Goal: Complete application form: Complete application form

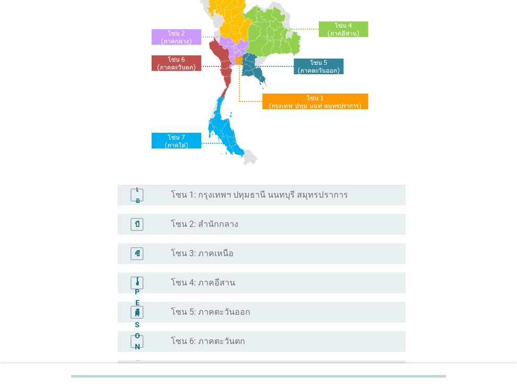
scroll to position [117, 0]
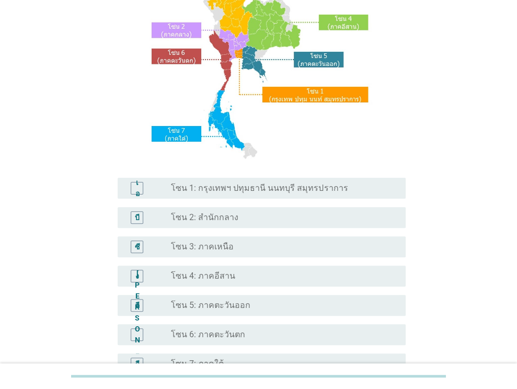
click at [219, 248] on font "โซน 3: ภาคเหนือ" at bounding box center [202, 247] width 63 height 10
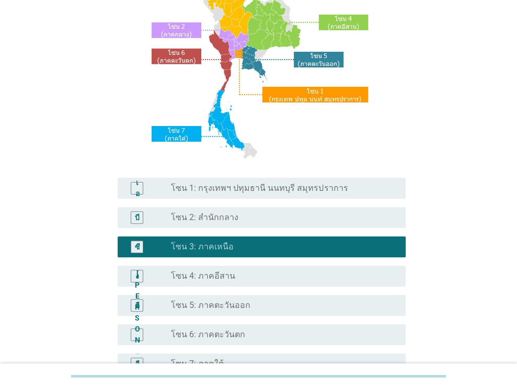
scroll to position [237, 0]
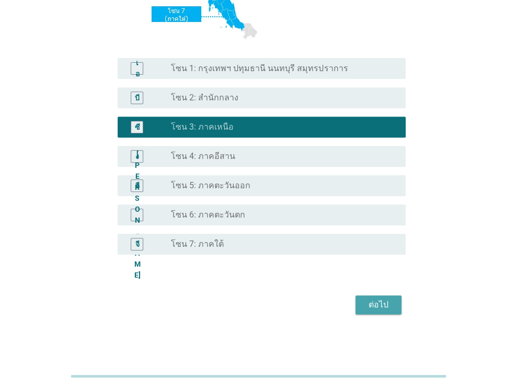
click at [370, 305] on font "ต่อไป" at bounding box center [379, 305] width 20 height 10
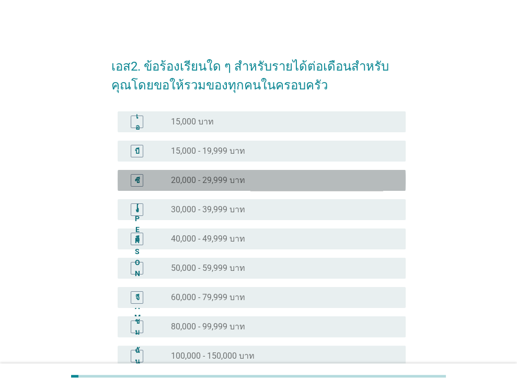
click at [240, 179] on font "20,000 - 29,999 บาท" at bounding box center [208, 180] width 74 height 10
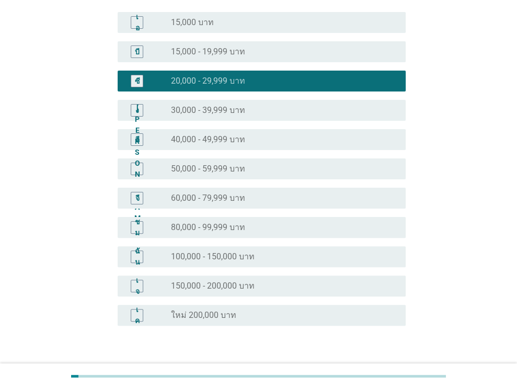
scroll to position [170, 0]
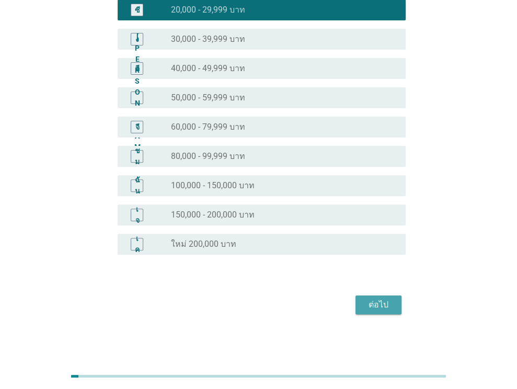
click at [381, 302] on font "ต่อไป" at bounding box center [379, 305] width 20 height 10
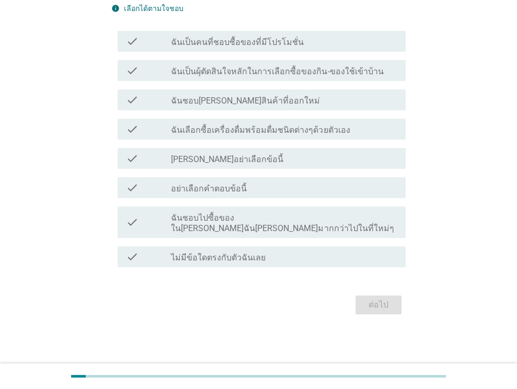
scroll to position [0, 0]
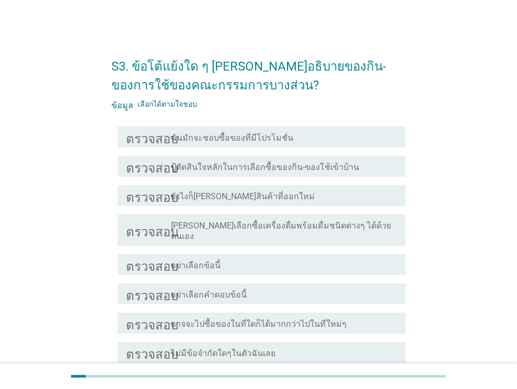
click at [277, 172] on div "ตรวจสอบ โครงร่างกล่องกาเครื่องหมายว่าง ปู้ตัดสินใจหลักในการเลือกซื้อของกิน-ของใ…" at bounding box center [262, 166] width 288 height 21
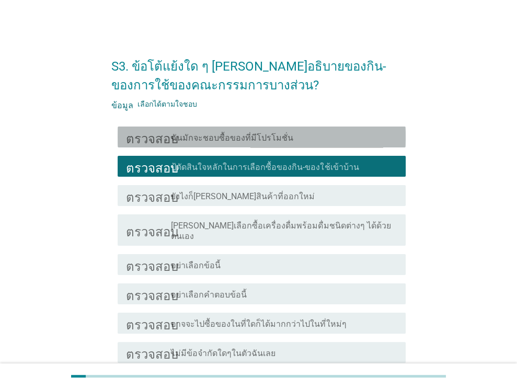
click at [266, 138] on font "ฉันมักจะชอบซื้อของที่มีโปรโมชั่น" at bounding box center [232, 138] width 122 height 10
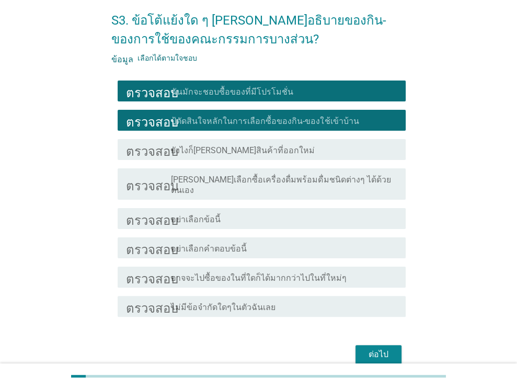
scroll to position [85, 0]
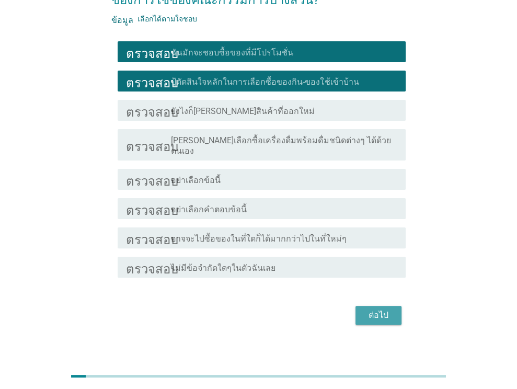
click at [381, 310] on font "ต่อไป" at bounding box center [379, 315] width 20 height 10
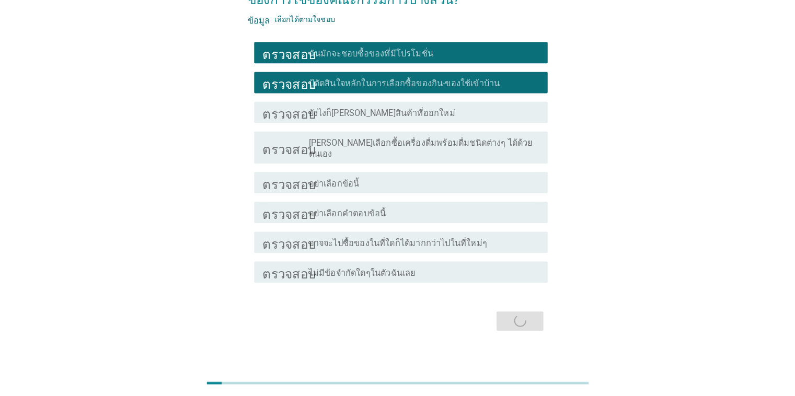
scroll to position [0, 0]
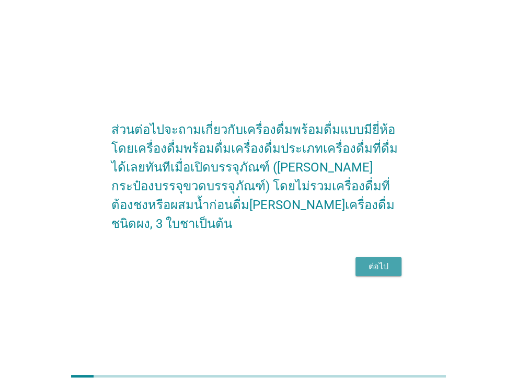
click at [377, 260] on font "ต่อไป" at bounding box center [379, 266] width 20 height 13
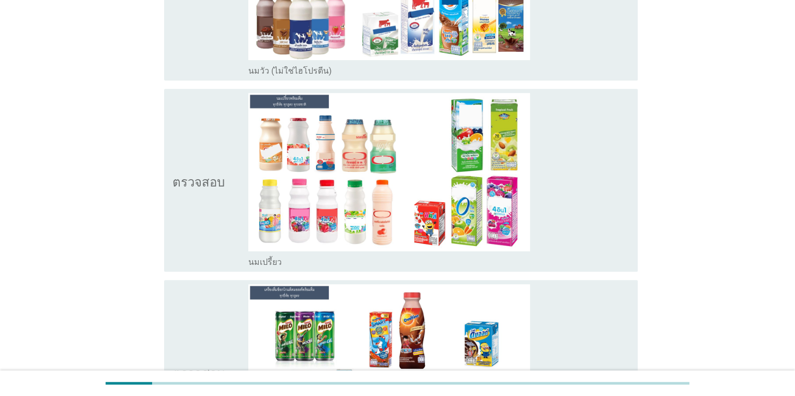
scroll to position [441, 0]
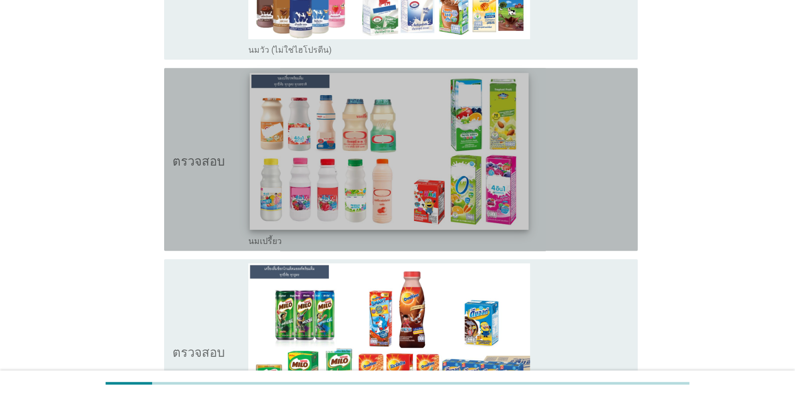
click at [329, 160] on img at bounding box center [389, 151] width 279 height 157
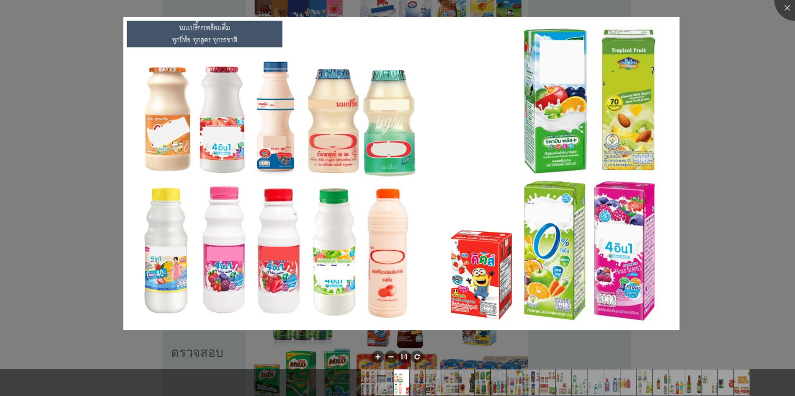
click at [329, 160] on img at bounding box center [401, 173] width 556 height 313
click at [517, 8] on div at bounding box center [795, 0] width 42 height 42
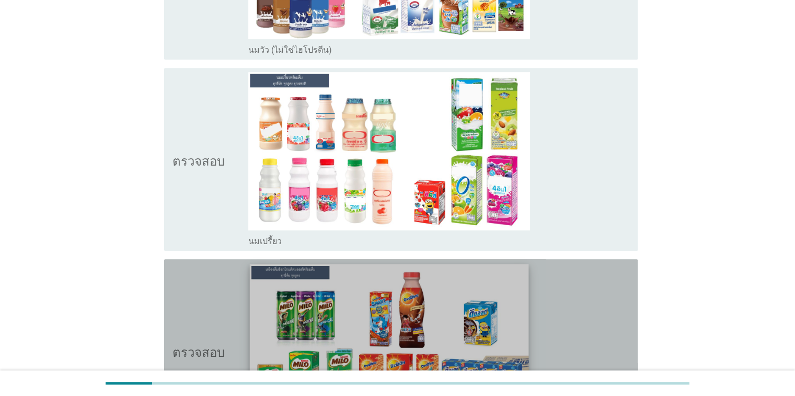
click at [374, 314] on img at bounding box center [389, 343] width 279 height 157
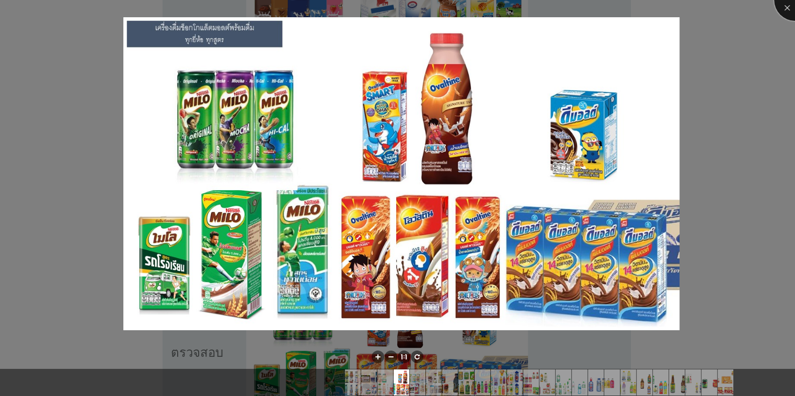
click at [517, 12] on div at bounding box center [795, 0] width 42 height 42
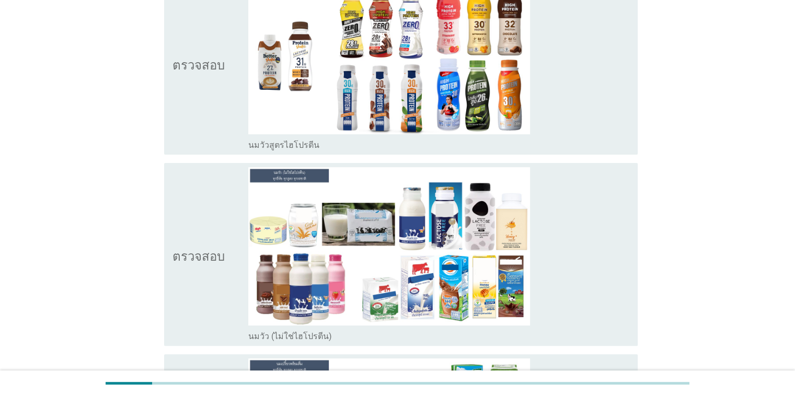
scroll to position [203, 0]
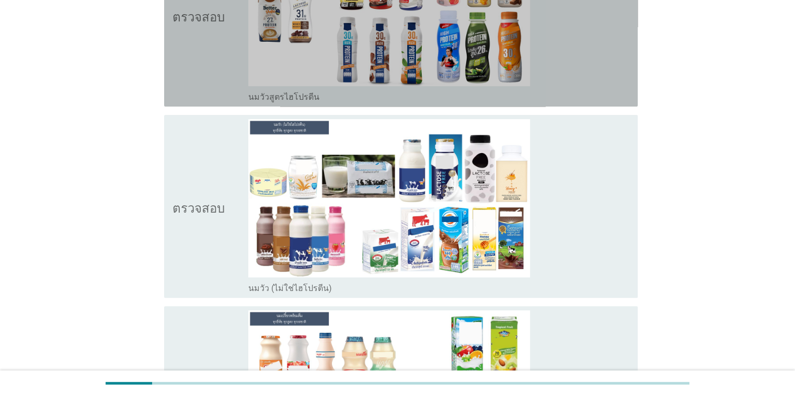
click at [517, 96] on div "โครงร่างกล่องกาเครื่องหมายว่าง นมวัวสูตรไฮโปรตีน" at bounding box center [438, 96] width 381 height 13
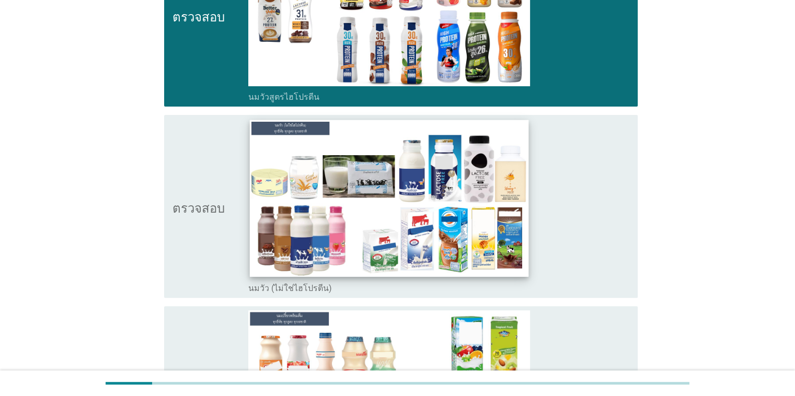
click at [513, 230] on img at bounding box center [389, 198] width 279 height 157
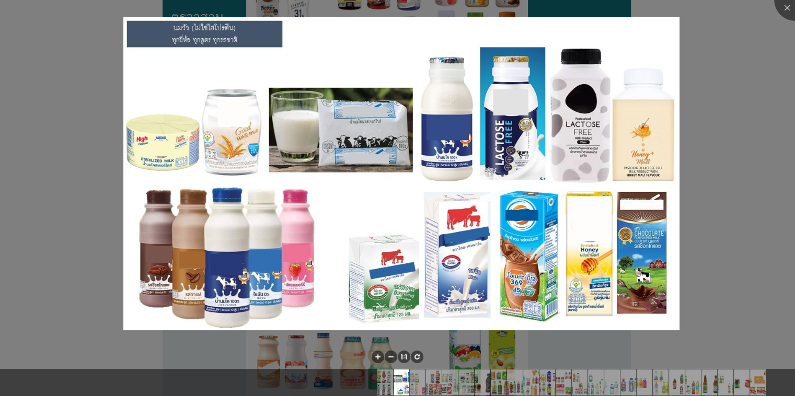
click at [517, 120] on div at bounding box center [397, 198] width 795 height 396
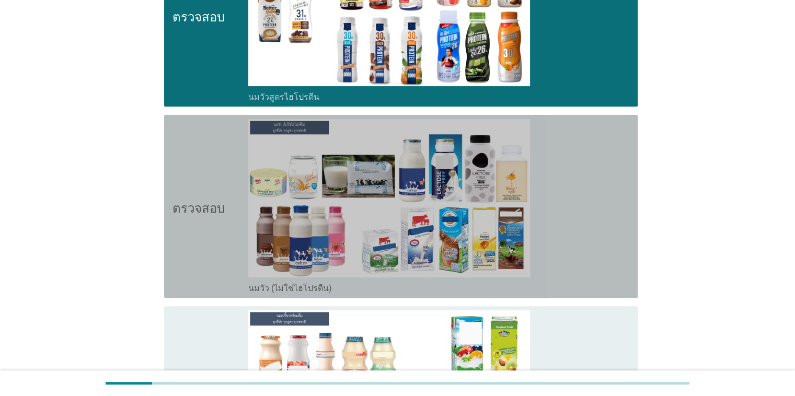
click at [517, 222] on div "โครงร่างกล่องกาเครื่องหมายว่าง นมวัว (ไม่ใช่ไฮโปรตีน)" at bounding box center [438, 206] width 381 height 175
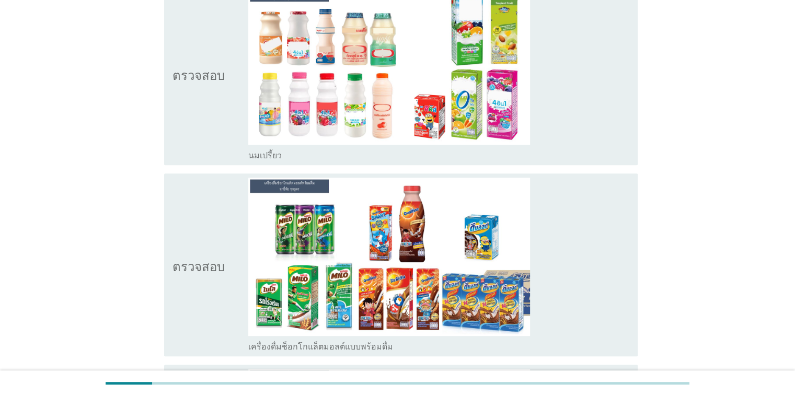
scroll to position [581, 0]
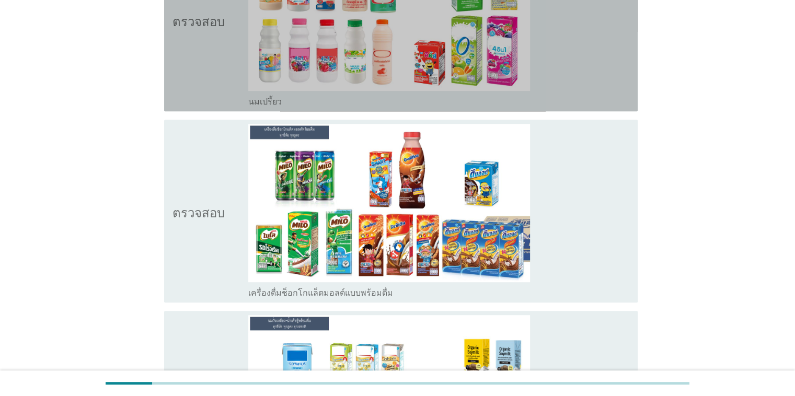
click at [517, 78] on div "โครงร่างกล่องกาเครื่องหมายว่าง นมเปรี้ยว" at bounding box center [438, 20] width 381 height 175
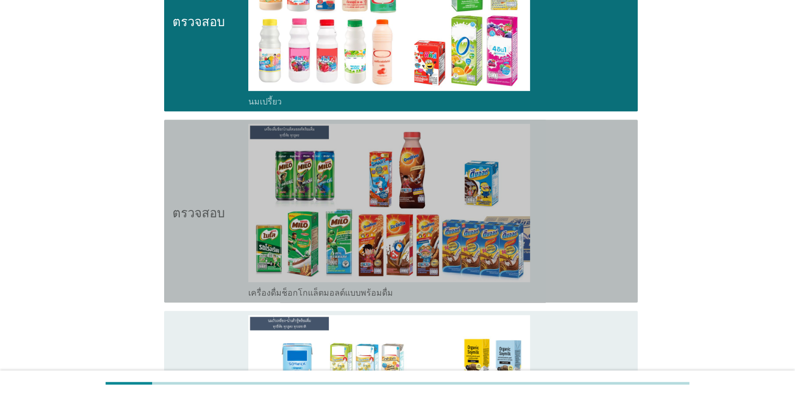
click at [517, 258] on div "โครงร่างกล่องกาเครื่องหมายว่าง เครื่องดื่มช็อกโกแล็ตมอลต์แบบพร้อมดื่ม" at bounding box center [438, 211] width 381 height 175
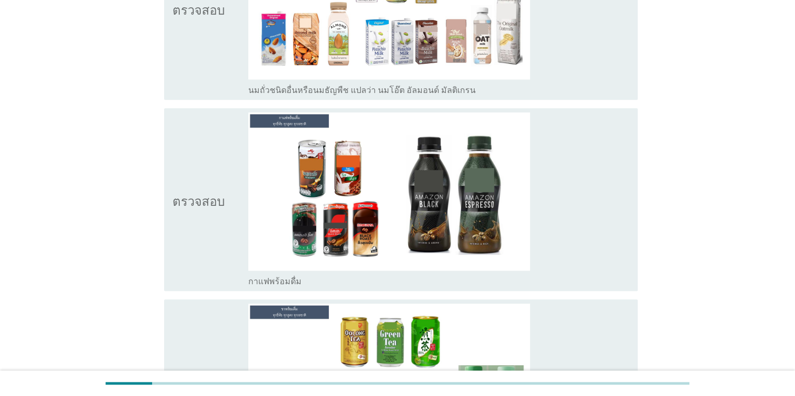
scroll to position [975, 0]
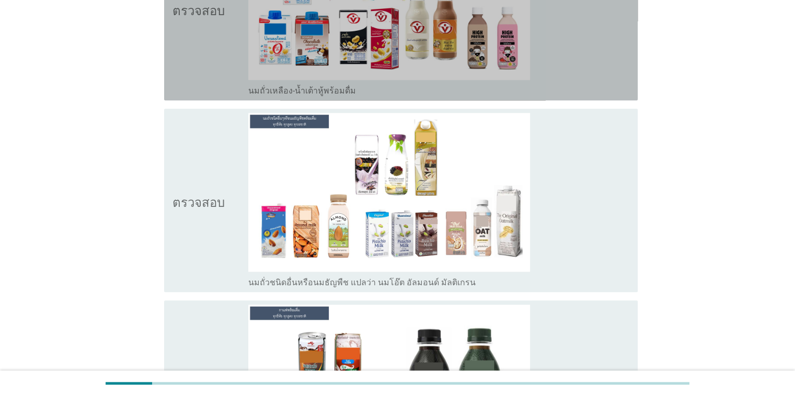
click at [517, 63] on div "โครงร่างกล่องกาเครื่องหมายว่าง นมถั่วเหลือง-น้ำเต้าหู้พร้อมดื่ม" at bounding box center [438, 9] width 381 height 175
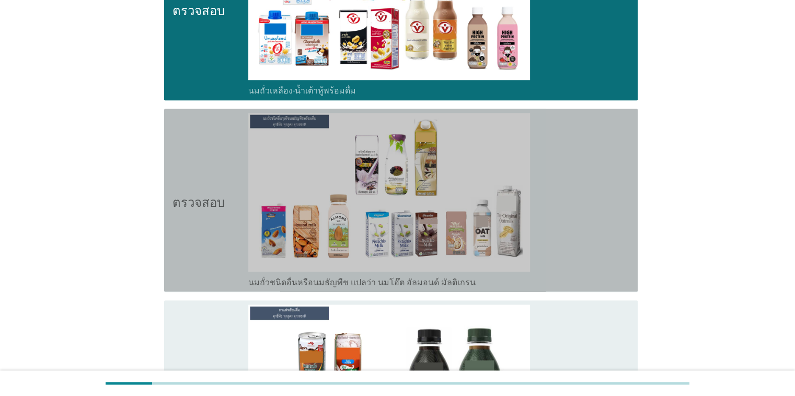
click at [517, 254] on div "โครงร่างกล่องกาเครื่องหมายว่าง นมถั่วชนิดอื่นหรือนมธัญพืช แปลว่า นมโอ๊ต อัลมอนด…" at bounding box center [438, 200] width 381 height 175
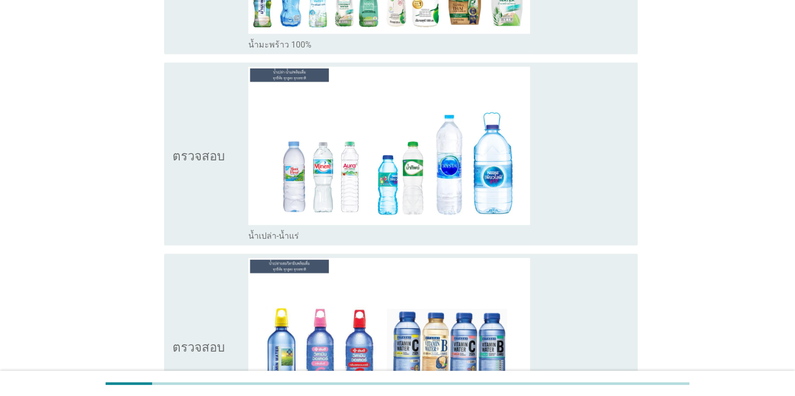
scroll to position [2786, 0]
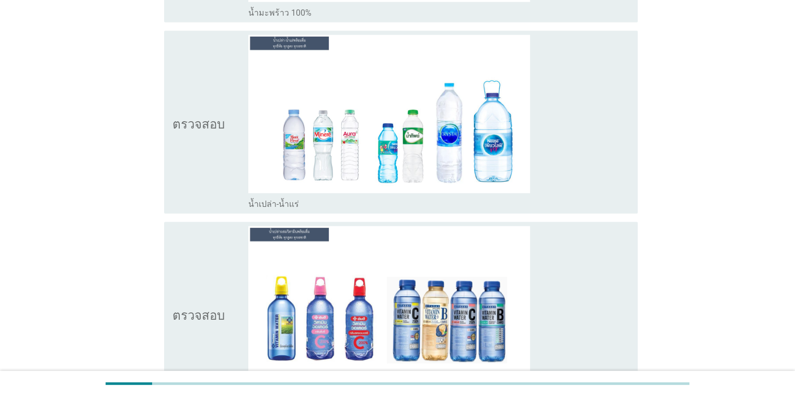
click at [517, 165] on div "โครงร่างกล่องกาเครื่องหมายว่าง น้ำเปล่า-น้ำแร่" at bounding box center [438, 122] width 381 height 175
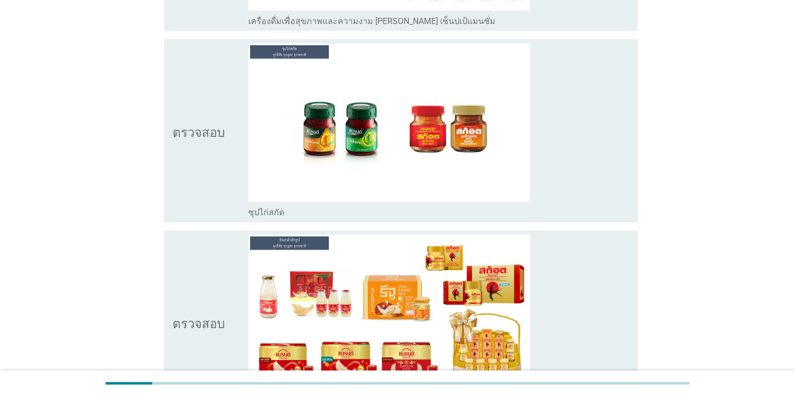
scroll to position [4433, 0]
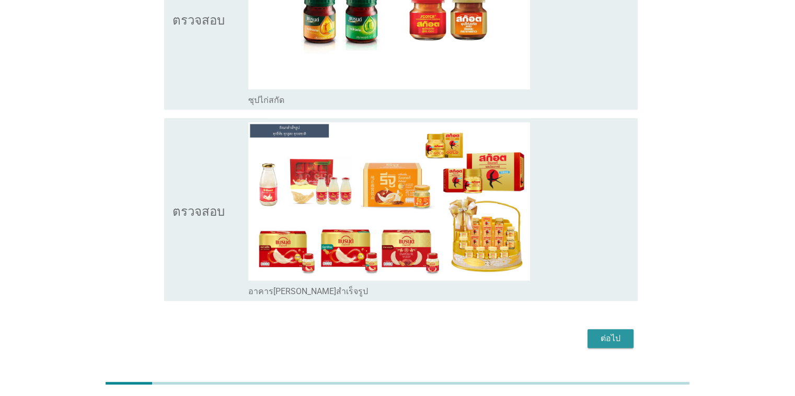
click at [517, 329] on button "ต่อไป" at bounding box center [611, 338] width 46 height 19
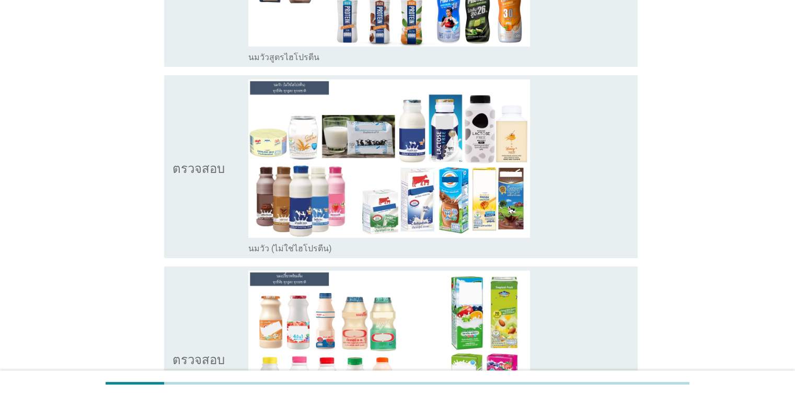
scroll to position [241, 0]
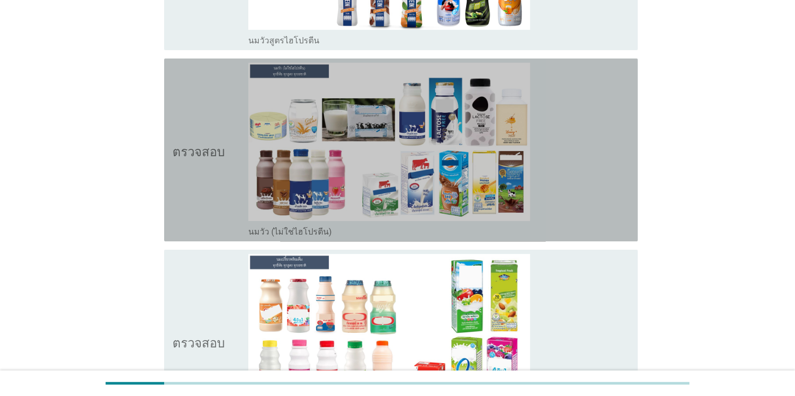
click at [517, 221] on div "โครงร่างกล่องกาเครื่องหมายว่าง นมวัว (ไม่ใช่ไฮโปรตีน)" at bounding box center [438, 150] width 381 height 175
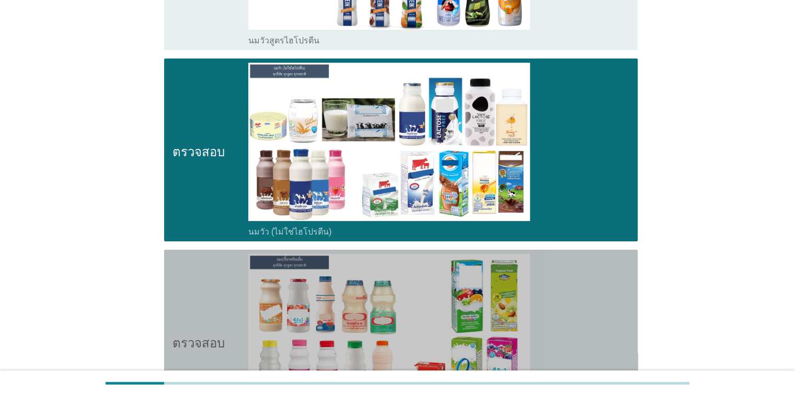
click at [517, 326] on div "โครงร่างกล่องกาเครื่องหมายว่าง นมเปรี้ยว" at bounding box center [438, 341] width 381 height 175
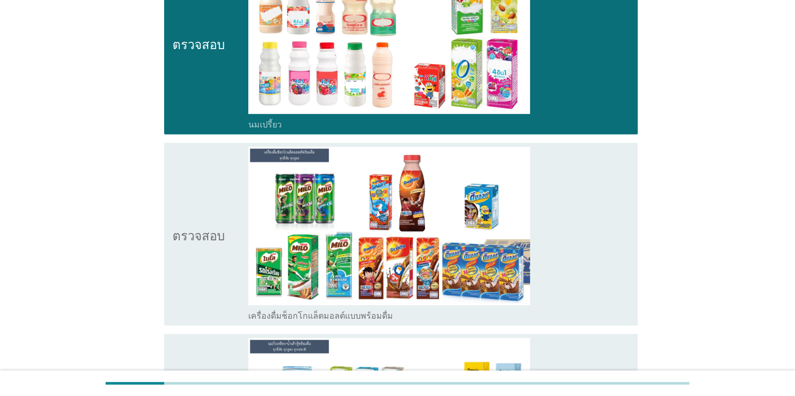
scroll to position [627, 0]
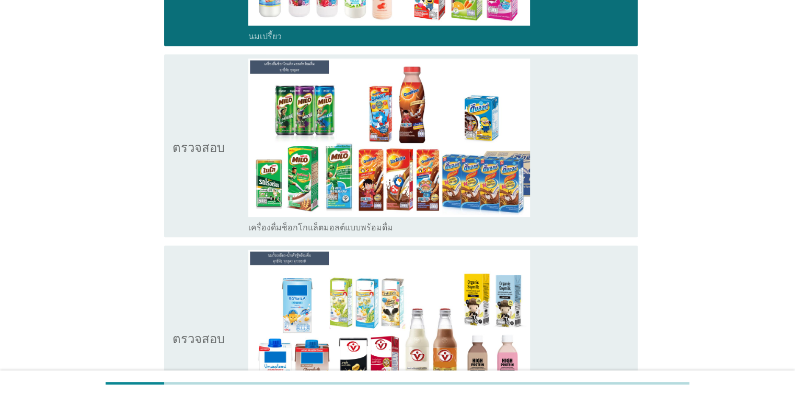
drag, startPoint x: 593, startPoint y: 191, endPoint x: 597, endPoint y: 187, distance: 5.7
click at [517, 187] on div "โครงร่างกล่องกาเครื่องหมายว่าง เครื่องดื่มช็อกโกแล็ตมอลต์แบบพร้อมดื่ม" at bounding box center [438, 146] width 381 height 175
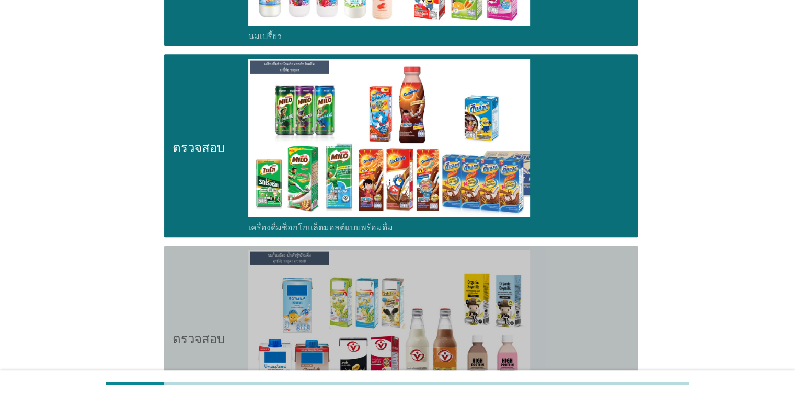
click at [517, 344] on div "โครงร่างกล่องกาเครื่องหมายว่าง นมถั่วเหลือง-น้ำเต้าหู้พร้อมดื่ม" at bounding box center [438, 337] width 381 height 175
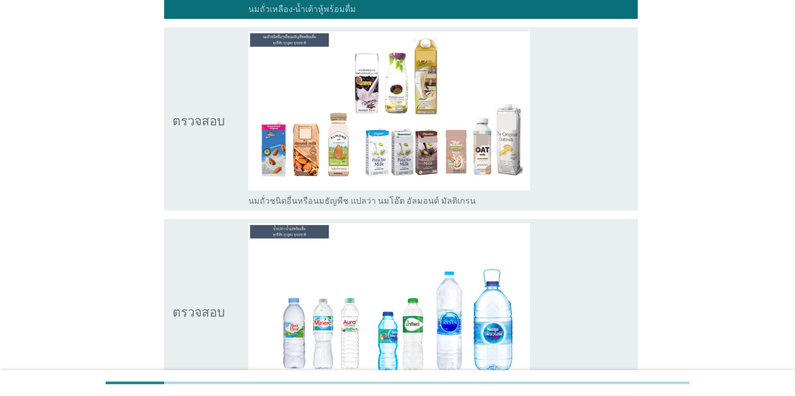
scroll to position [1033, 0]
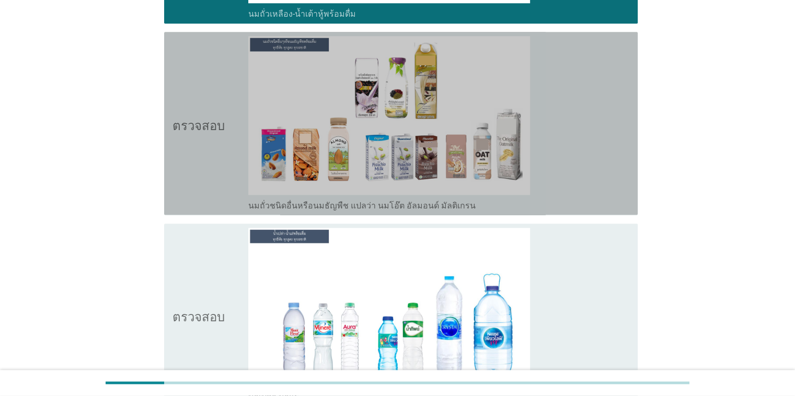
click at [517, 117] on div "โครงร่างกล่องกาเครื่องหมายว่าง นมถั่วชนิดอื่นหรือนมธัญพืช แปลว่า นมโอ๊ต อัลมอนด…" at bounding box center [438, 123] width 381 height 175
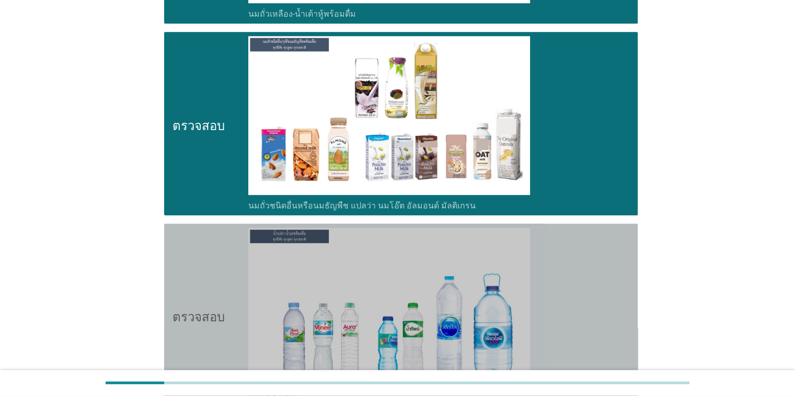
click at [517, 298] on div "โครงร่างกล่องกาเครื่องหมายว่าง น้ำเปล่า-น้ำแร่" at bounding box center [438, 315] width 381 height 175
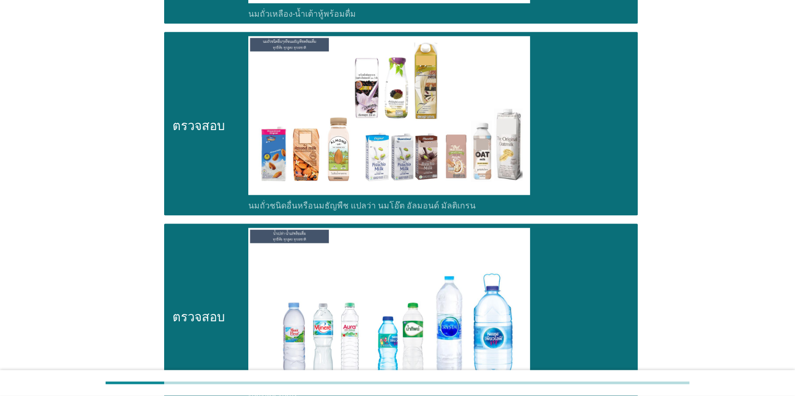
scroll to position [1163, 0]
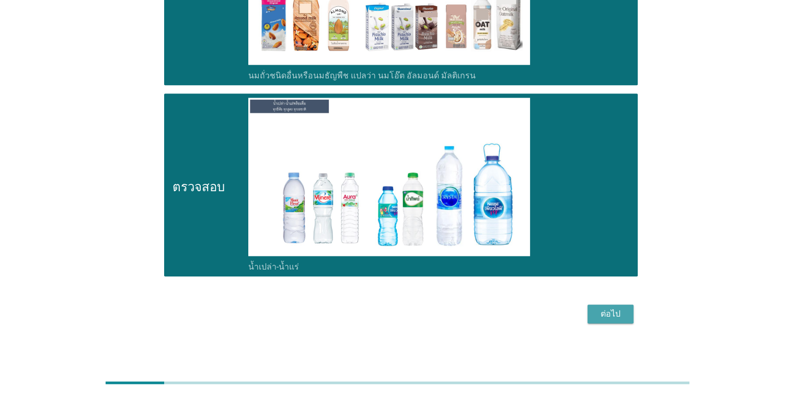
click at [517, 308] on div "ต่อไป" at bounding box center [610, 314] width 29 height 13
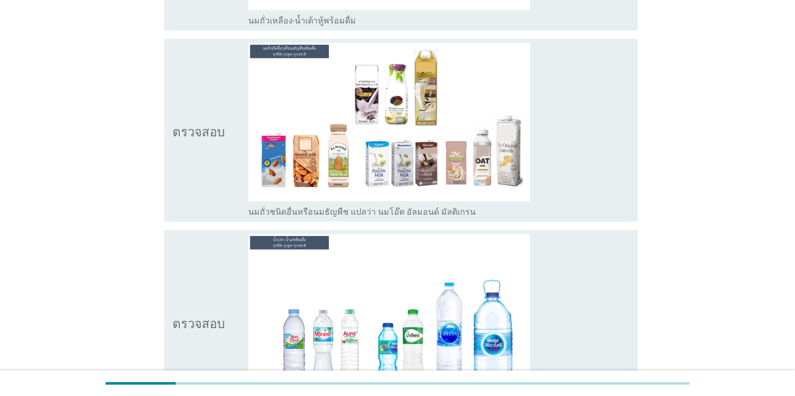
scroll to position [842, 0]
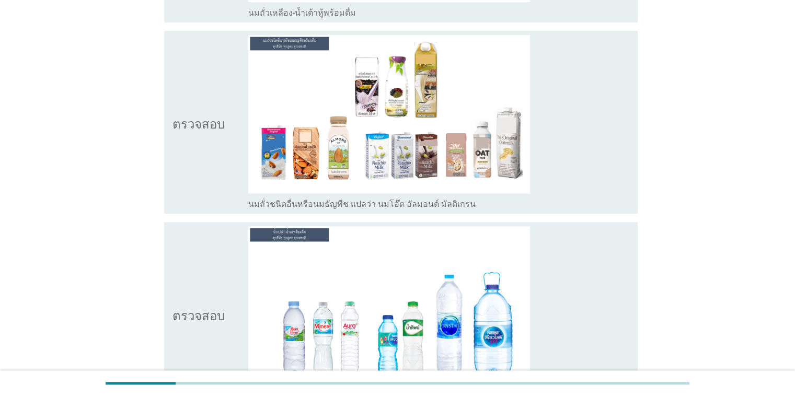
click at [517, 342] on div "โครงร่างกล่องกาเครื่องหมายว่าง น้ำเปล่า-น้ำแร่" at bounding box center [438, 313] width 381 height 175
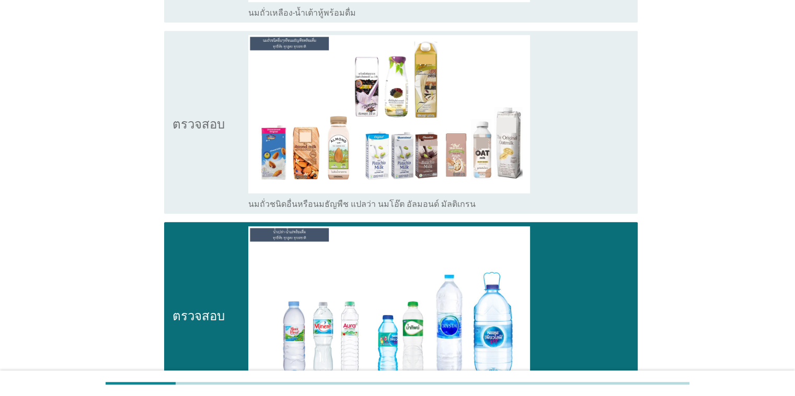
click at [517, 152] on div "โครงร่างกล่องกาเครื่องหมายว่าง นมถั่วชนิดอื่นหรือนมธัญพืช แปลว่า นมโอ๊ต อัลมอนด…" at bounding box center [438, 122] width 381 height 175
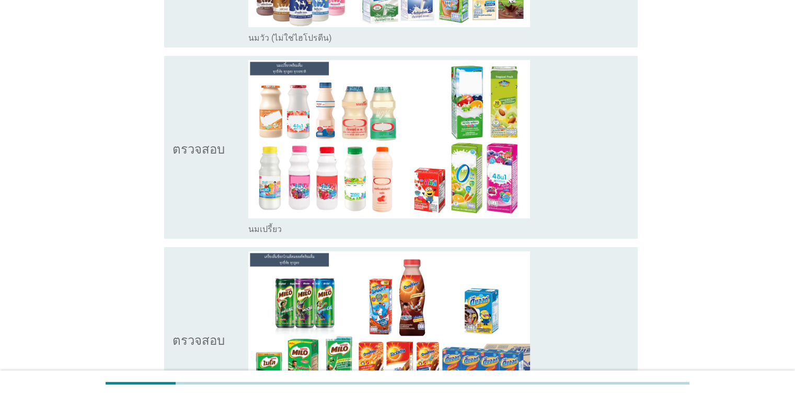
scroll to position [167, 0]
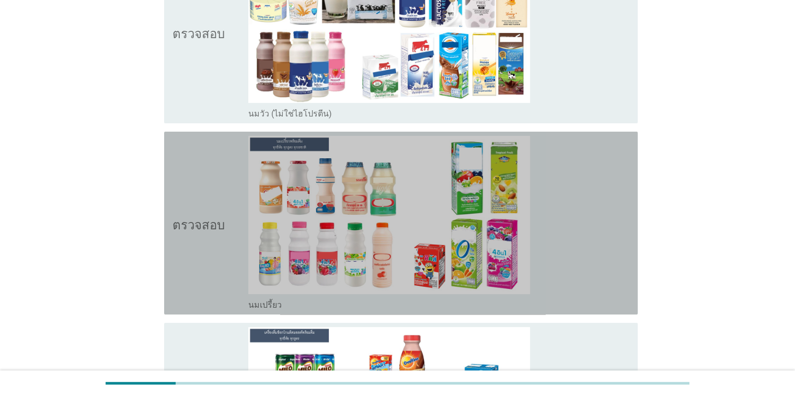
click at [517, 213] on div "โครงร่างกล่องกาเครื่องหมายว่าง นมเปรี้ยว" at bounding box center [438, 223] width 381 height 175
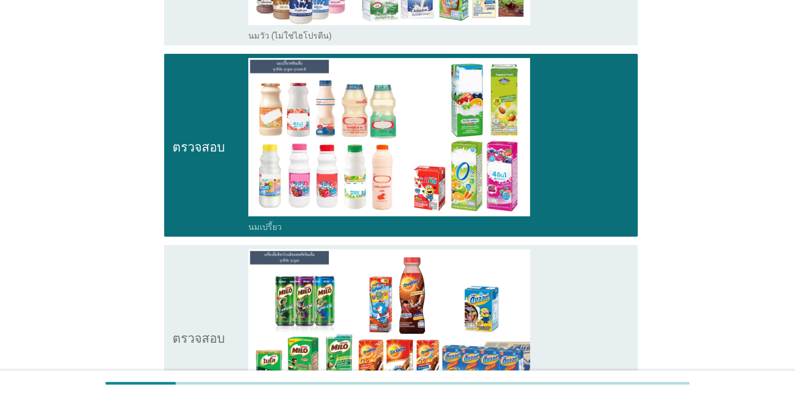
scroll to position [333, 0]
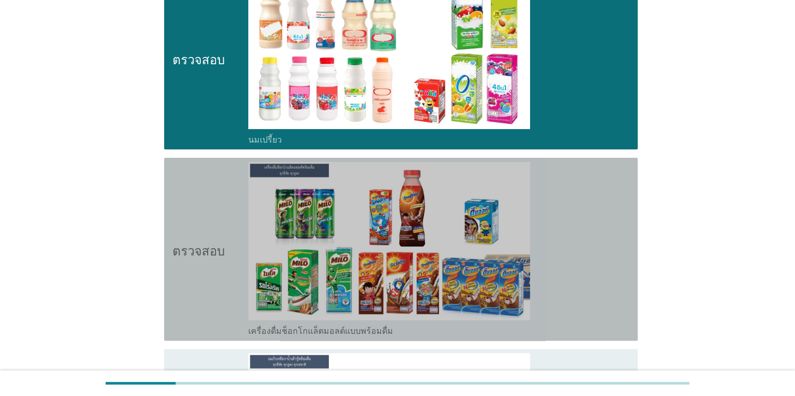
click at [517, 216] on div "โครงร่างกล่องกาเครื่องหมายว่าง เครื่องดื่มช็อกโกแล็ตมอลต์แบบพร้อมดื่ม" at bounding box center [438, 249] width 381 height 175
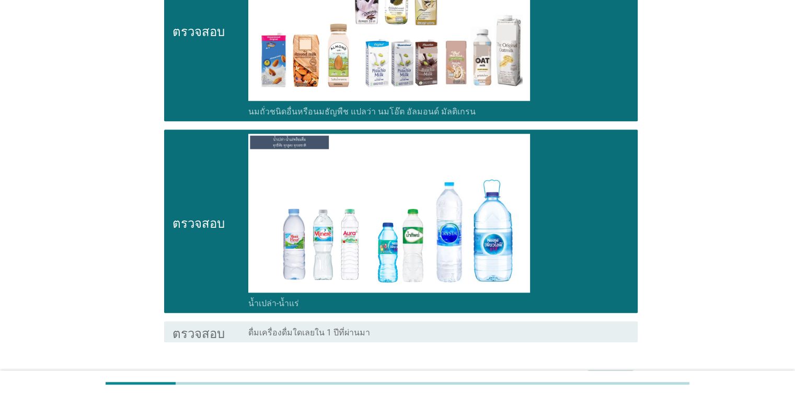
scroll to position [1001, 0]
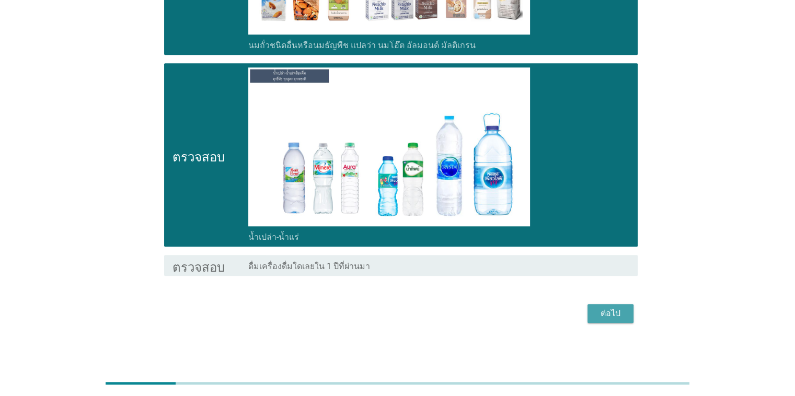
click at [517, 315] on font "ต่อไป" at bounding box center [611, 313] width 20 height 10
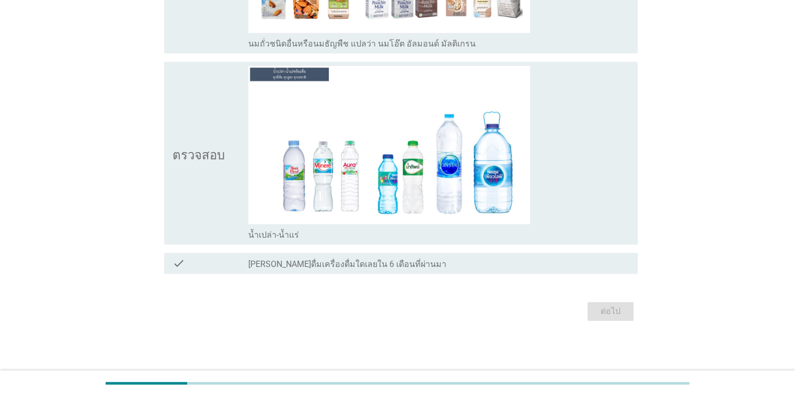
scroll to position [0, 0]
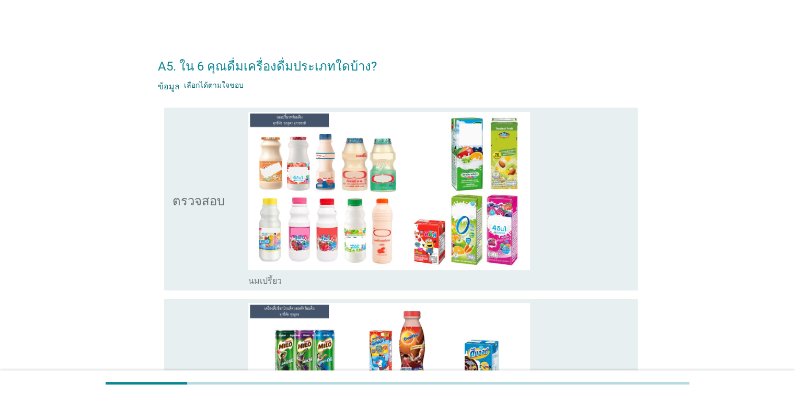
click at [517, 260] on div "โครงร่างกล่องกาเครื่องหมายว่าง นมเปรี้ยว" at bounding box center [438, 199] width 381 height 175
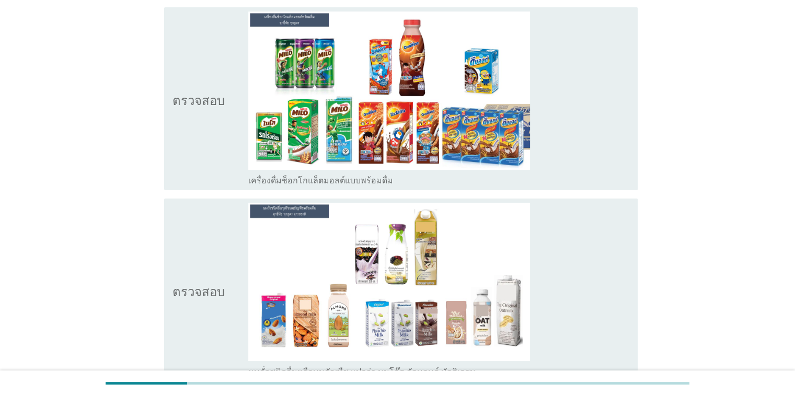
scroll to position [298, 0]
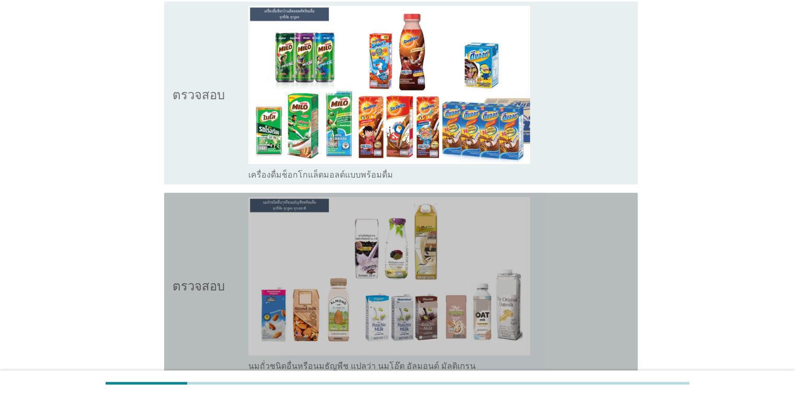
click at [517, 255] on div "โครงร่างกล่องกาเครื่องหมายว่าง นมถั่วชนิดอื่นหรือนมธัญพืช แปลว่า นมโอ๊ต อัลมอนด…" at bounding box center [438, 284] width 381 height 175
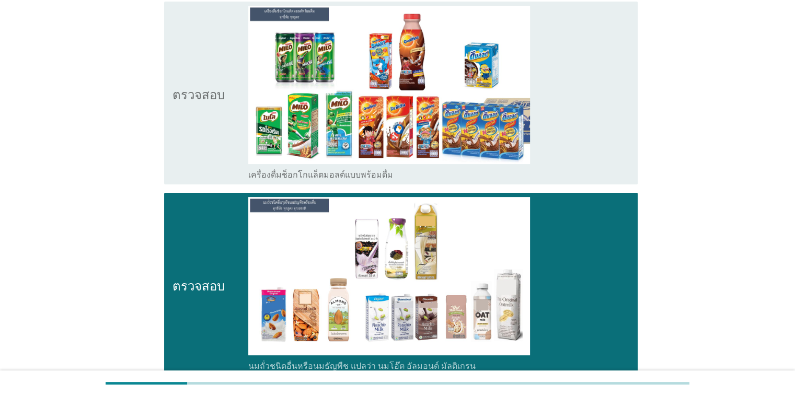
click at [517, 150] on div "โครงร่างกล่องกาเครื่องหมายว่าง เครื่องดื่มช็อกโกแล็ตมอลต์แบบพร้อมดื่ม" at bounding box center [438, 93] width 381 height 175
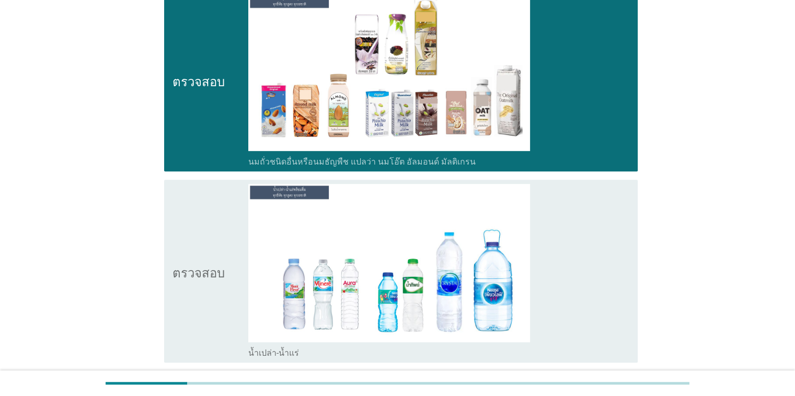
scroll to position [609, 0]
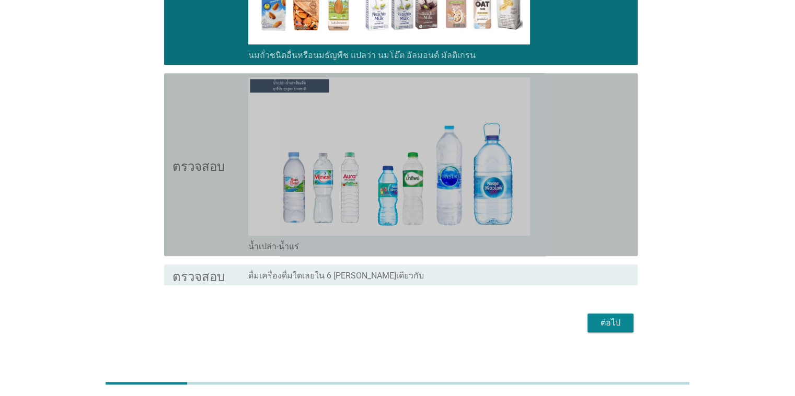
click at [517, 187] on div "โครงร่างกล่องกาเครื่องหมายว่าง น้ำเปล่า-น้ำแร่" at bounding box center [438, 164] width 381 height 175
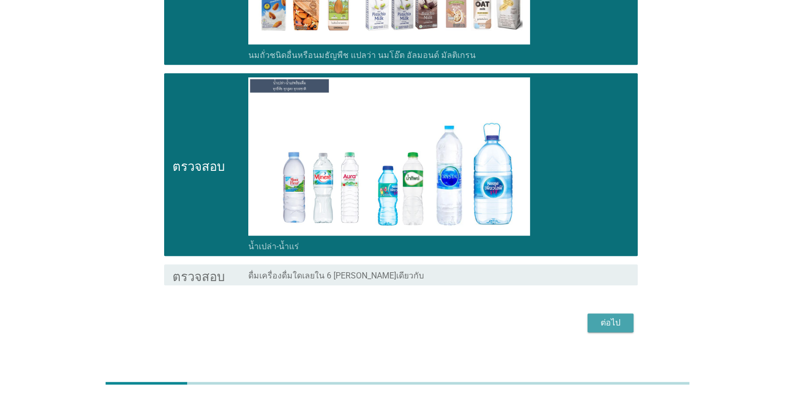
click at [517, 319] on font "ต่อไป" at bounding box center [611, 323] width 20 height 10
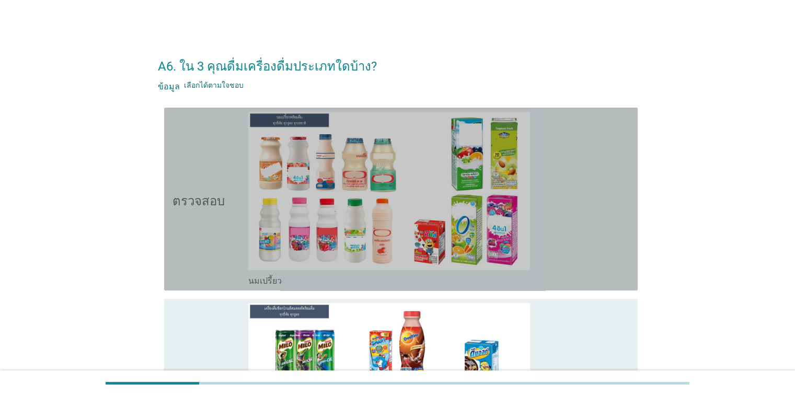
click at [517, 259] on div "โครงร่างกล่องกาเครื่องหมายว่าง นมเปรี้ยว" at bounding box center [438, 199] width 381 height 175
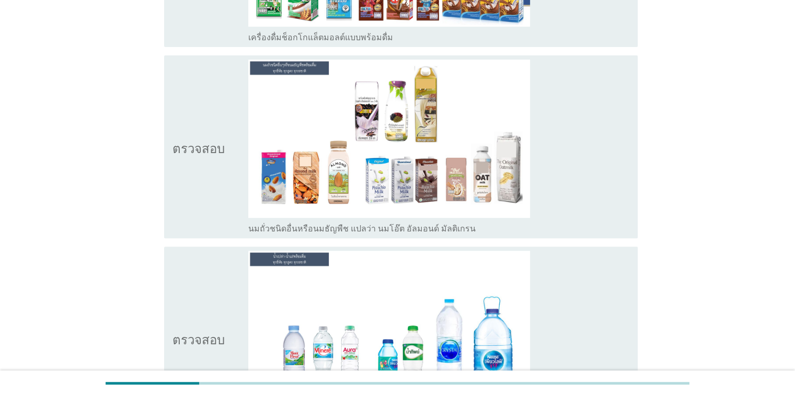
scroll to position [441, 0]
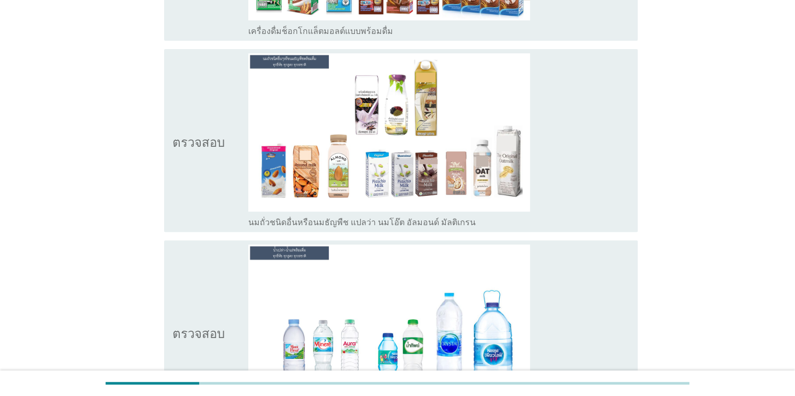
click at [517, 195] on div "โครงร่างกล่องกาเครื่องหมายว่าง นมถั่วชนิดอื่นหรือนมธัญพืช แปลว่า นมโอ๊ต อัลมอนด…" at bounding box center [438, 140] width 381 height 175
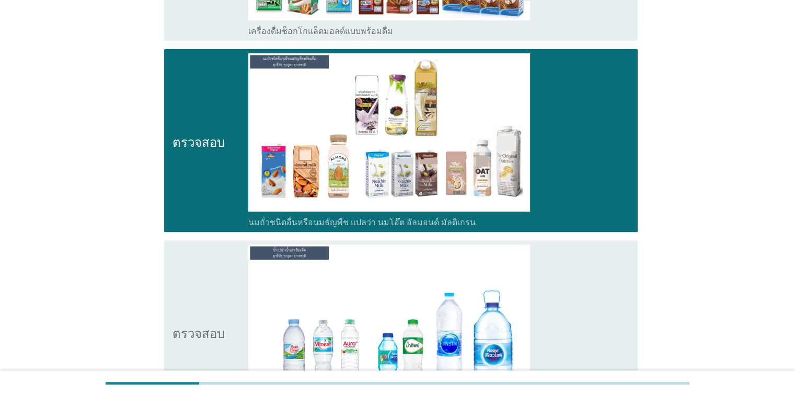
click at [517, 289] on div "โครงร่างกล่องกาเครื่องหมายว่าง น้ำเปล่า-น้ำแร่" at bounding box center [438, 332] width 381 height 175
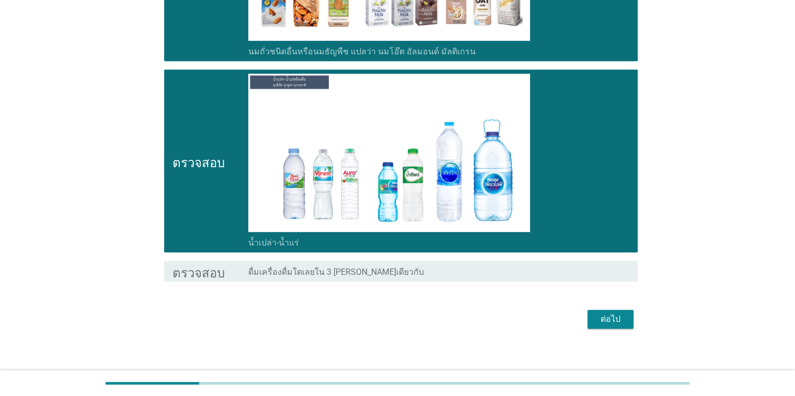
scroll to position [619, 0]
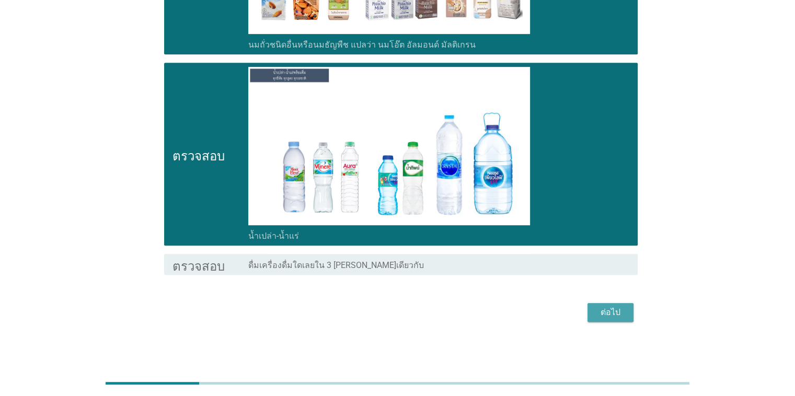
click at [517, 305] on button "ต่อไป" at bounding box center [611, 312] width 46 height 19
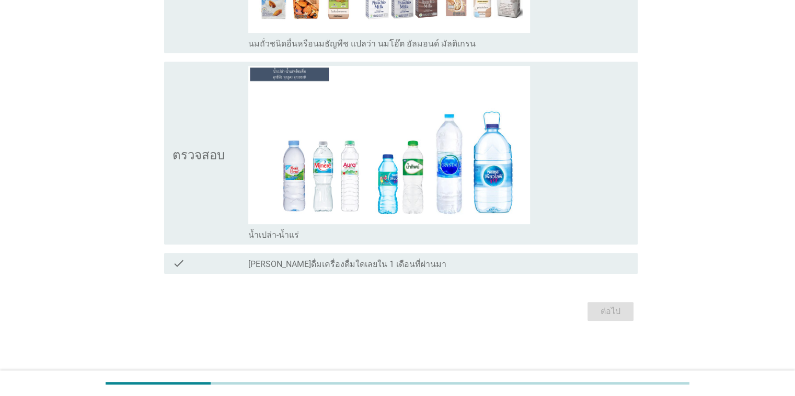
scroll to position [0, 0]
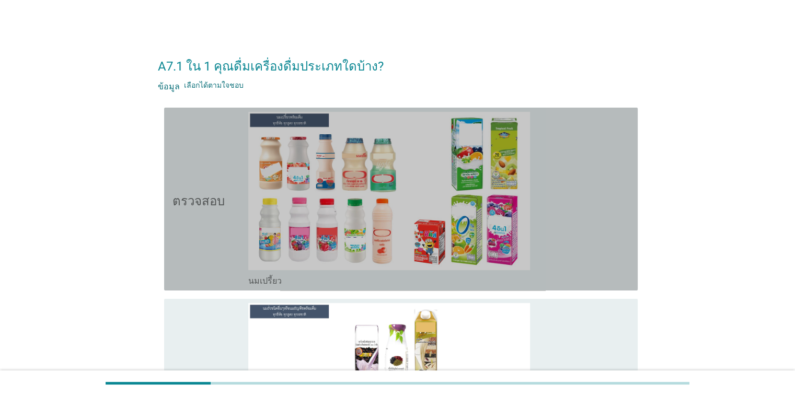
click at [517, 248] on div "โครงร่างกล่องกาเครื่องหมายว่าง นมเปรี้ยว" at bounding box center [438, 199] width 381 height 175
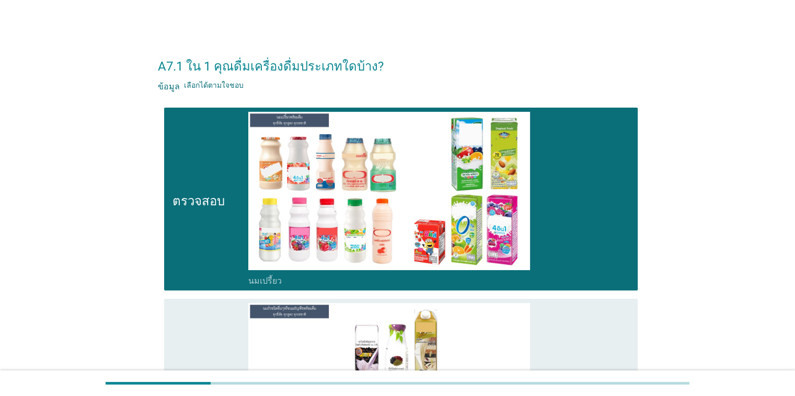
click at [517, 331] on div "โครงร่างกล่องกาเครื่องหมายว่าง นมถั่วชนิดอื่นหรือนมธัญพืช แปลว่า นมโอ๊ต อัลมอนด…" at bounding box center [438, 390] width 381 height 175
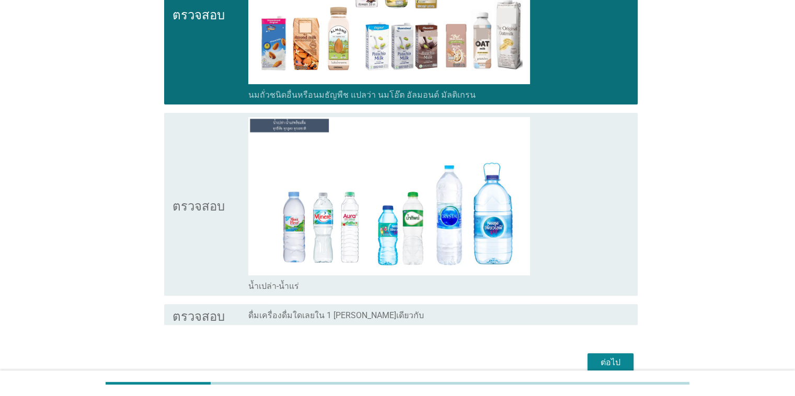
scroll to position [379, 0]
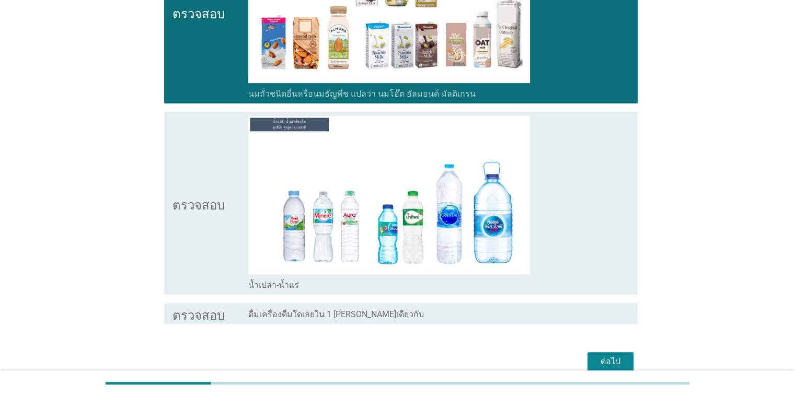
click at [517, 227] on div "โครงร่างกล่องกาเครื่องหมายว่าง น้ำเปล่า-น้ำแร่" at bounding box center [438, 203] width 381 height 175
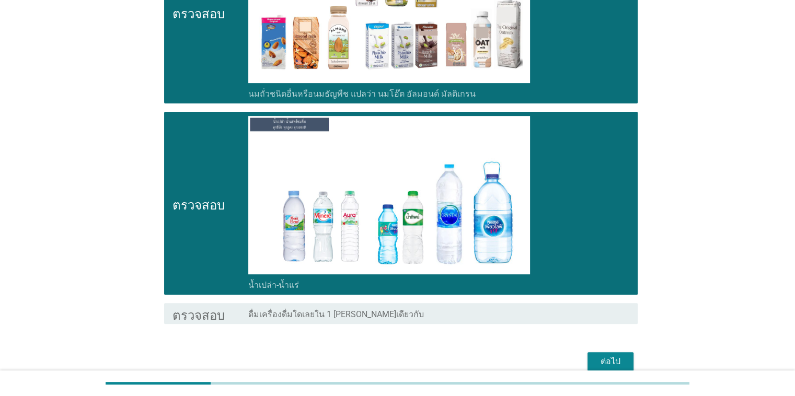
click at [517, 363] on font "ต่อไป" at bounding box center [611, 362] width 20 height 10
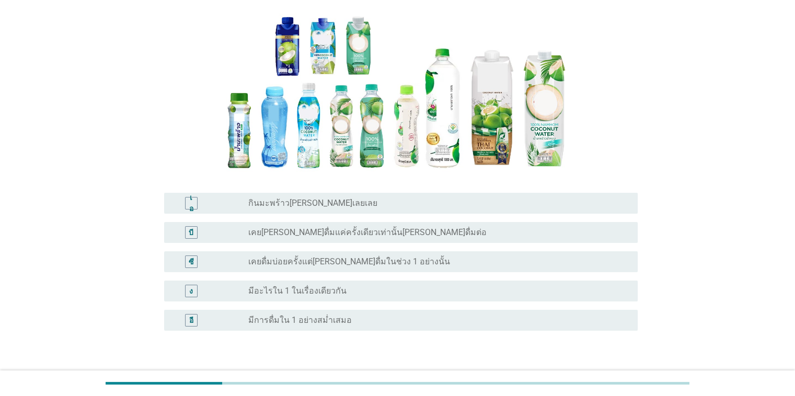
scroll to position [139, 0]
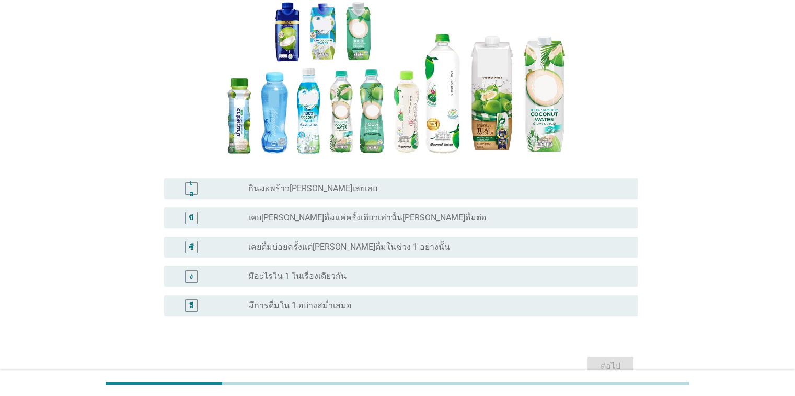
click at [385, 245] on font "เคยดื่มบ่อยครั้งแต่[PERSON_NAME]ดื่มในช่วง 1 อย่างนั้น" at bounding box center [349, 247] width 202 height 10
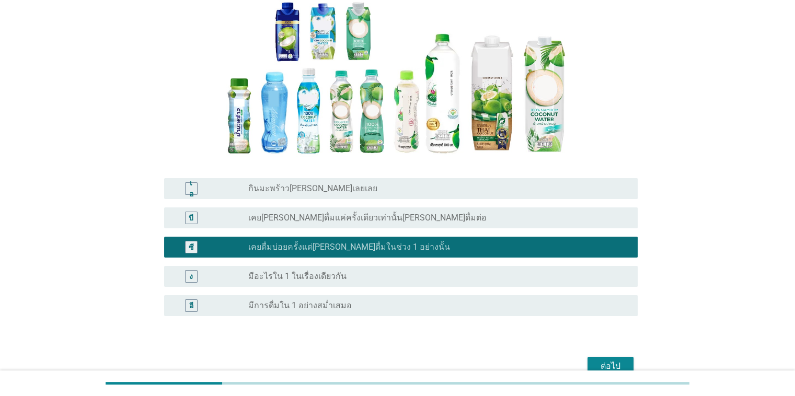
click at [517, 358] on button "ต่อไป" at bounding box center [611, 366] width 46 height 19
